Goal: Task Accomplishment & Management: Manage account settings

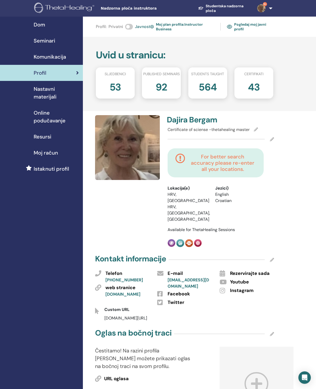
click at [220, 15] on link "Studentska nadzorna ploča" at bounding box center [223, 8] width 59 height 14
click at [218, 14] on link "Studentska nadzorna ploča" at bounding box center [223, 8] width 59 height 14
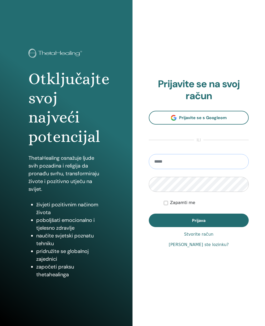
type input "**********"
click at [199, 220] on button "Prijava" at bounding box center [199, 220] width 100 height 13
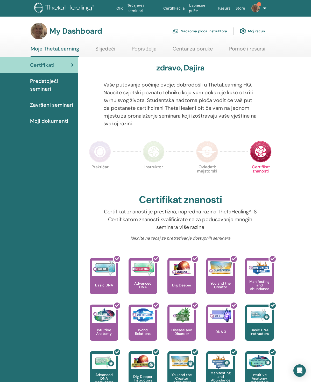
click at [195, 29] on link "Nadzorna ploča instruktora" at bounding box center [199, 30] width 55 height 11
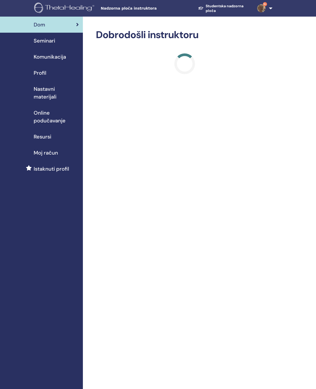
scroll to position [5, 0]
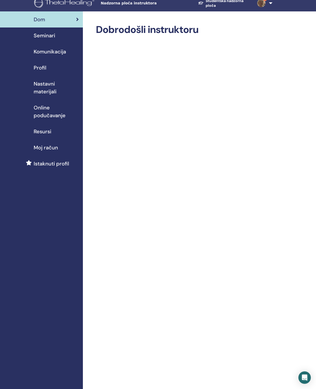
click at [65, 84] on span "Nastavni materijali" at bounding box center [56, 88] width 45 height 16
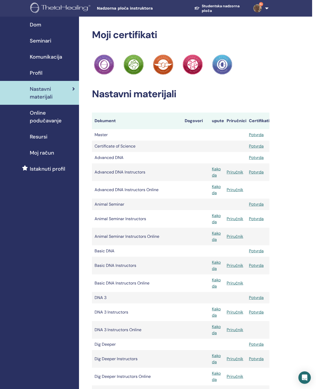
scroll to position [0, 4]
click at [47, 40] on span "Seminari" at bounding box center [41, 41] width 22 height 8
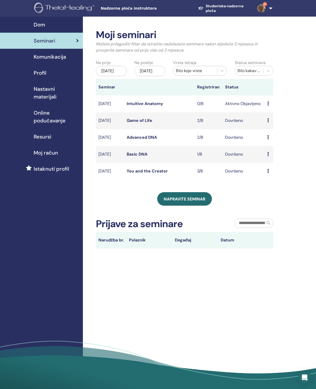
scroll to position [5, 0]
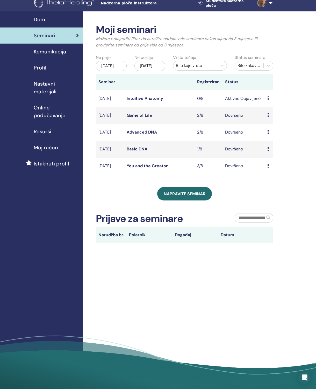
click at [268, 100] on icon at bounding box center [268, 98] width 2 height 4
click at [272, 135] on p "Otkazati" at bounding box center [270, 132] width 17 height 6
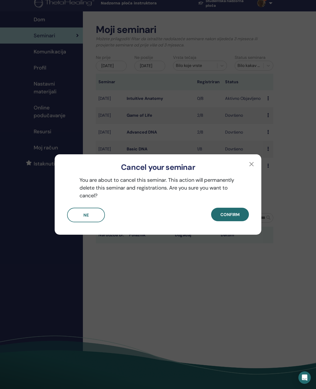
click at [231, 216] on span "Confirm" at bounding box center [229, 214] width 19 height 5
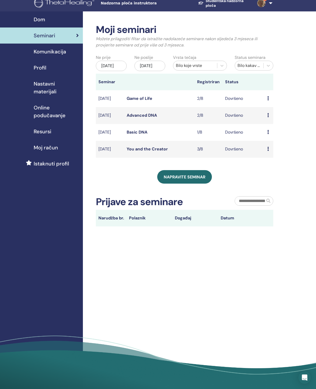
click at [189, 180] on span "Napravite seminar" at bounding box center [185, 176] width 42 height 5
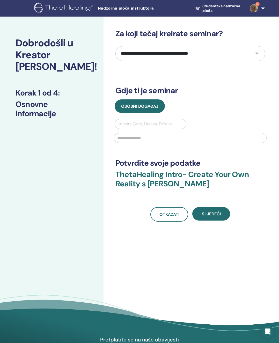
click at [258, 54] on select "**********" at bounding box center [191, 53] width 150 height 15
select select "*"
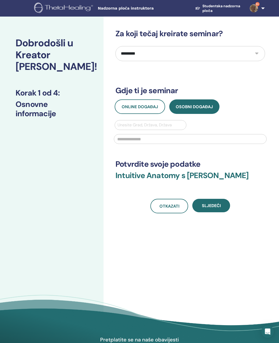
click at [196, 110] on button "Osobni događaj" at bounding box center [194, 106] width 50 height 15
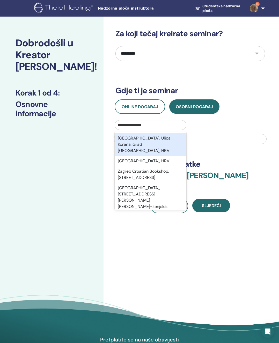
click at [136, 157] on div "Zagreb, HRV" at bounding box center [151, 161] width 72 height 10
type input "**********"
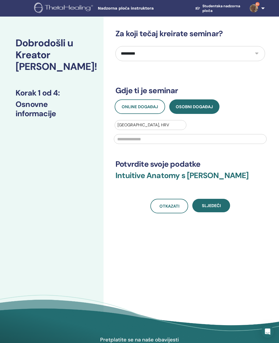
click at [136, 140] on input "text" at bounding box center [190, 139] width 153 height 10
type input "**********"
click at [213, 209] on button "Sljedeći" at bounding box center [212, 205] width 38 height 13
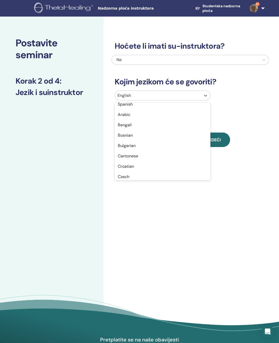
scroll to position [77, 0]
click at [130, 168] on div "Croatian" at bounding box center [163, 166] width 96 height 10
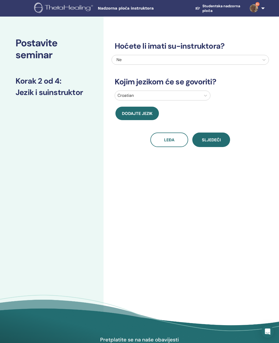
click at [216, 137] on button "Sljedeći" at bounding box center [212, 140] width 38 height 15
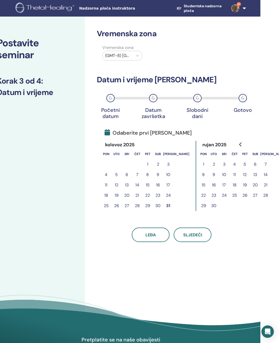
click at [250, 165] on button "6" at bounding box center [255, 164] width 10 height 10
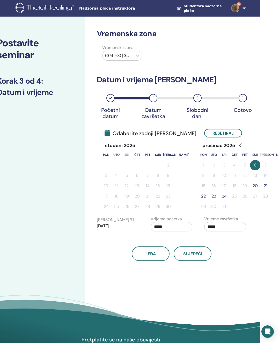
click at [209, 196] on button "23" at bounding box center [214, 196] width 10 height 10
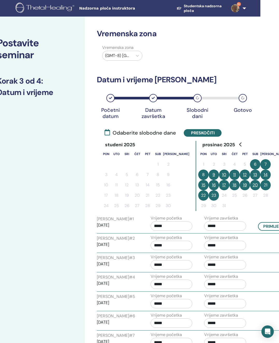
click at [230, 190] on button "18" at bounding box center [235, 185] width 10 height 10
click at [230, 188] on button "18" at bounding box center [235, 185] width 10 height 10
click at [201, 136] on button "Preskočiti" at bounding box center [203, 133] width 38 height 8
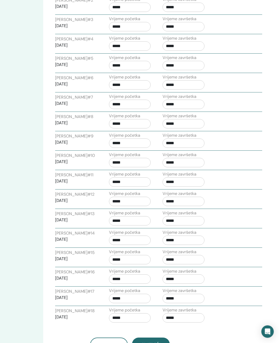
scroll to position [239, 60]
click at [151, 343] on span "Sljedeći" at bounding box center [151, 344] width 19 height 5
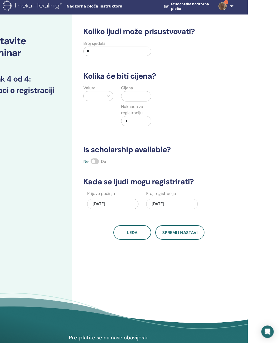
scroll to position [1, 31]
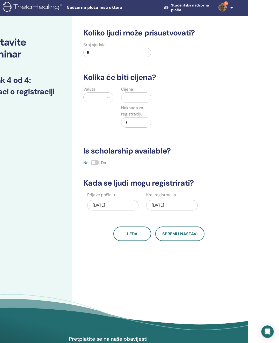
click at [138, 52] on input "*" at bounding box center [117, 52] width 68 height 9
type input "**"
click at [95, 135] on div "Euro (€)" at bounding box center [98, 133] width 30 height 10
type input "**"
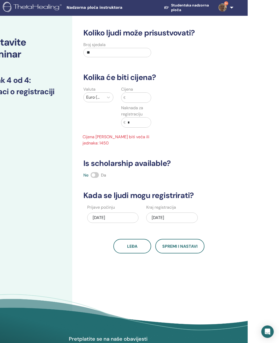
click at [133, 98] on input "text" at bounding box center [138, 98] width 25 height 10
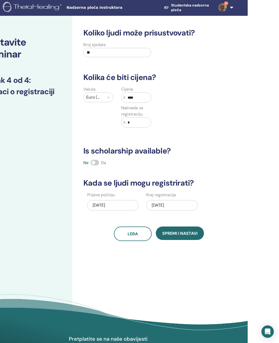
type input "****"
click at [179, 235] on span "Spremi i nastavi" at bounding box center [179, 233] width 35 height 5
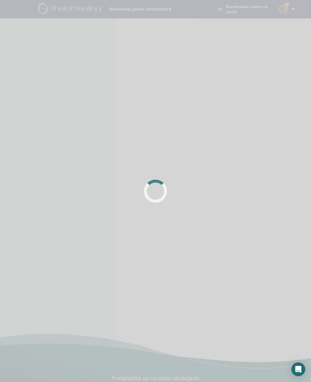
scroll to position [3, 0]
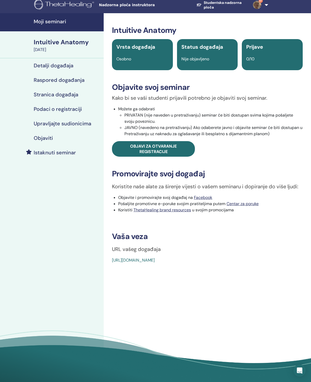
click at [155, 150] on span "Objavi za otvaranje registracije" at bounding box center [153, 149] width 47 height 11
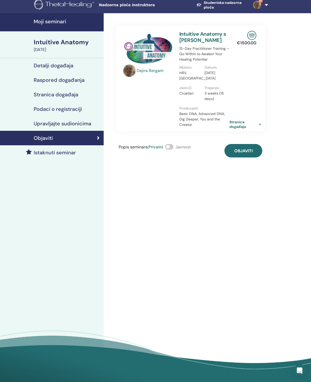
click at [172, 149] on span at bounding box center [169, 147] width 8 height 6
click at [240, 151] on span "Objaviti" at bounding box center [243, 150] width 18 height 5
click at [70, 94] on h4 "Stranica događaja" at bounding box center [56, 94] width 45 height 6
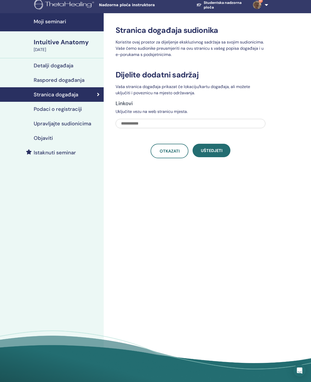
click at [71, 82] on h4 "Raspored događanja" at bounding box center [59, 80] width 51 height 6
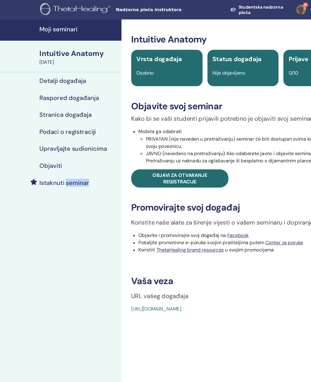
click at [87, 317] on div "Moji seminari Intuitive Anatomy December 06, 2025 Detalji događaja Raspored dog…" at bounding box center [52, 201] width 104 height 369
click at [39, 72] on h4 "Detalji događaja" at bounding box center [54, 69] width 40 height 6
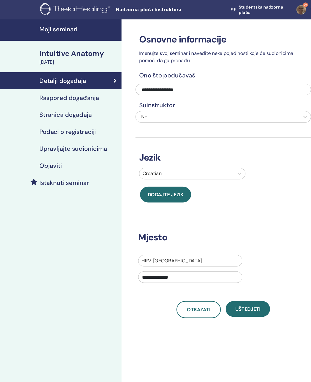
click at [44, 129] on h4 "Upravljajte sudionicima" at bounding box center [63, 127] width 58 height 6
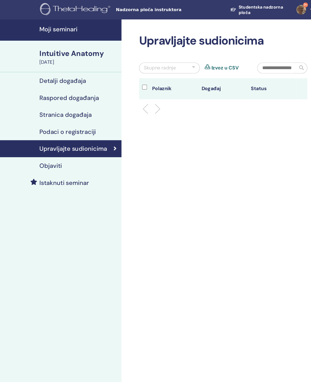
click at [53, 157] on h4 "Istaknuti seminar" at bounding box center [55, 156] width 42 height 6
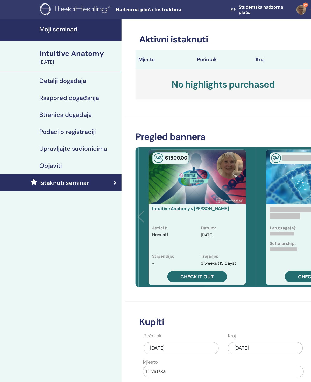
click at [168, 239] on link "Check it out" at bounding box center [168, 236] width 51 height 10
click at [174, 238] on span "Check it out" at bounding box center [168, 235] width 28 height 5
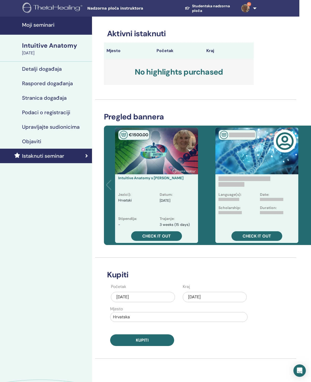
scroll to position [0, 12]
click at [33, 99] on h4 "Stranica događaja" at bounding box center [44, 98] width 45 height 6
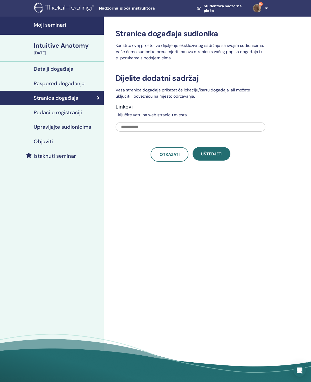
click at [52, 132] on link "Upravljajte sudionicima" at bounding box center [52, 127] width 104 height 15
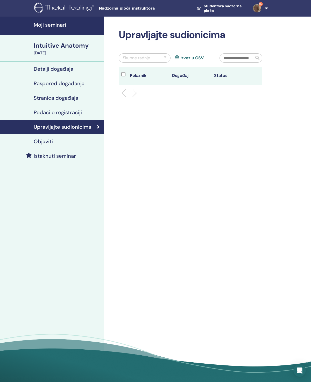
click at [46, 145] on link "Objaviti" at bounding box center [52, 141] width 104 height 15
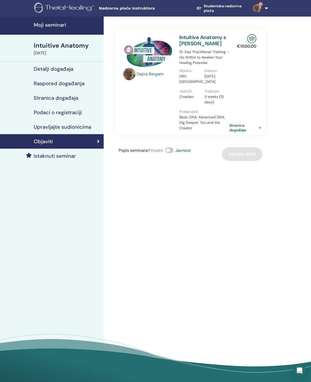
click at [260, 131] on link "Stranica događaja" at bounding box center [246, 127] width 34 height 9
click at [244, 129] on link "Stranica događaja" at bounding box center [246, 127] width 34 height 9
click at [262, 129] on link "Stranica događaja" at bounding box center [246, 127] width 34 height 9
click at [263, 125] on link "Stranica događaja" at bounding box center [246, 127] width 34 height 9
click at [136, 10] on span "Nadzorna ploča instruktora" at bounding box center [138, 8] width 78 height 5
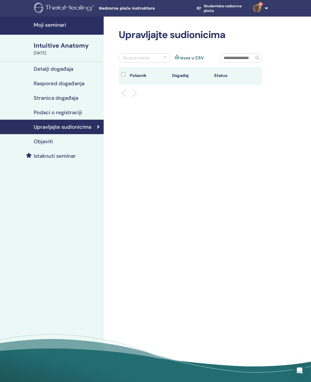
click at [139, 8] on span "Nadzorna ploča instruktora" at bounding box center [138, 8] width 78 height 5
click at [132, 12] on div "Nadzorna ploča instruktora Studentska nadzorna ploča 9+ DB Dajira Bergam Moje T…" at bounding box center [156, 8] width 280 height 17
click at [228, 9] on link "Studentska nadzorna ploča" at bounding box center [220, 8] width 57 height 14
click at [226, 8] on link "Studentska nadzorna ploča" at bounding box center [220, 8] width 57 height 14
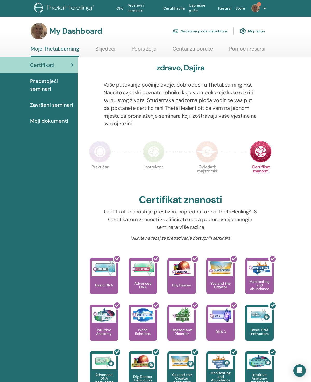
click at [225, 11] on link "Resursi" at bounding box center [224, 9] width 17 height 10
click at [54, 87] on span "Predstojeći seminari" at bounding box center [52, 85] width 44 height 16
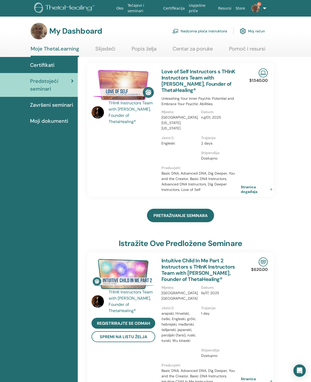
click at [252, 185] on link "Stranica događaja" at bounding box center [258, 189] width 34 height 9
click at [173, 213] on span "PRETRAŽIVANJE SEMINARA" at bounding box center [180, 215] width 54 height 5
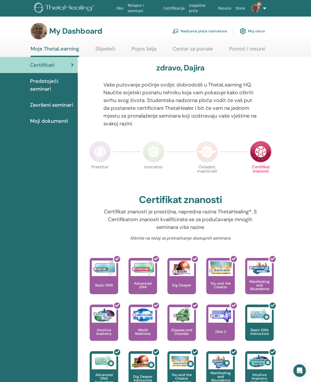
click at [257, 33] on link "Moj račun" at bounding box center [252, 30] width 25 height 11
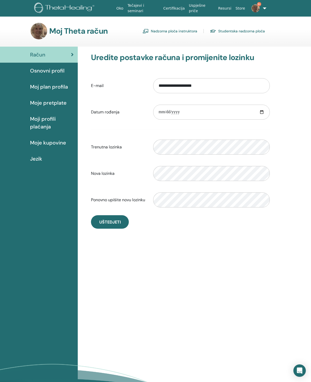
click at [150, 12] on link "Tečajevi i seminari" at bounding box center [143, 8] width 36 height 15
click at [167, 32] on link "Nadzorna ploča instruktora" at bounding box center [169, 31] width 55 height 8
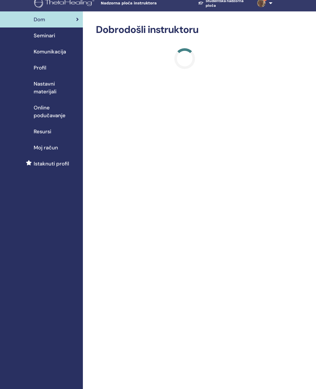
scroll to position [5, 0]
click at [64, 84] on span "Nastavni materijali" at bounding box center [56, 88] width 45 height 16
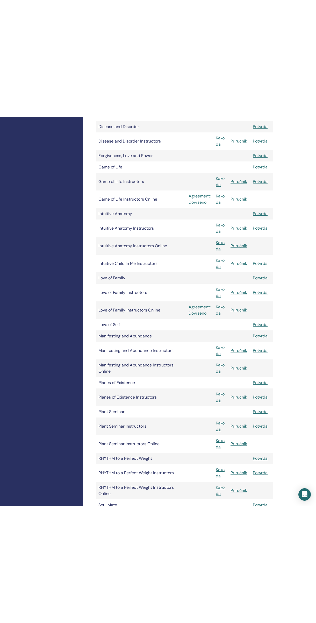
scroll to position [447, 0]
